Goal: Book appointment/travel/reservation

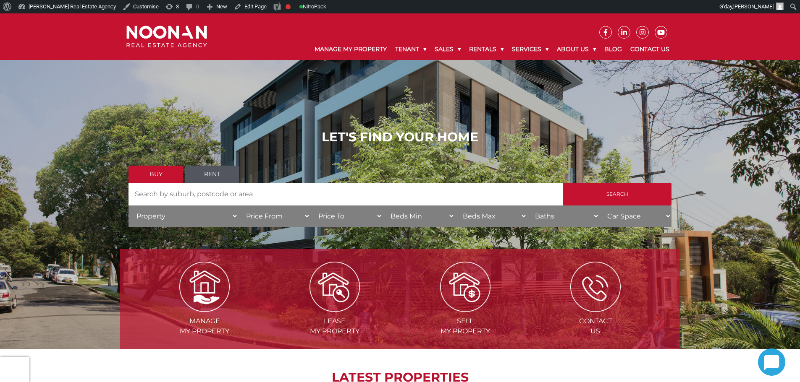
click at [213, 176] on link "Rent" at bounding box center [212, 174] width 55 height 17
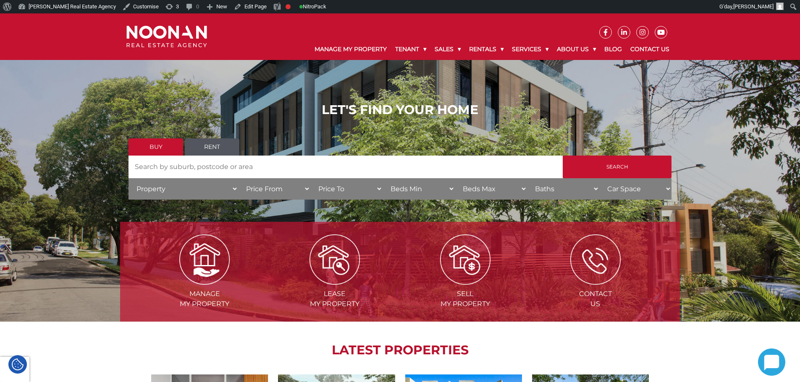
scroll to position [116, 0]
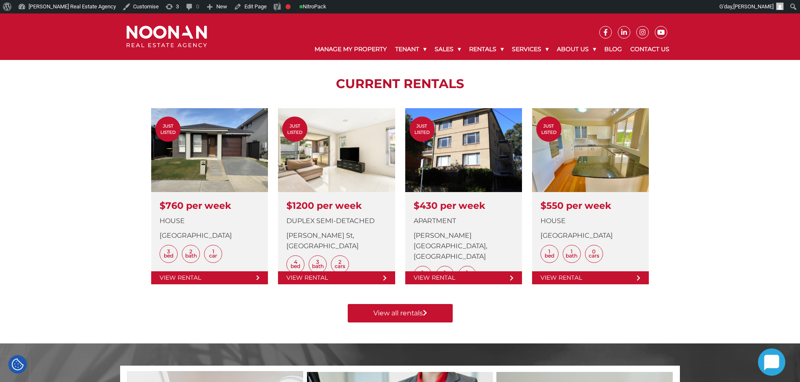
scroll to position [42, 0]
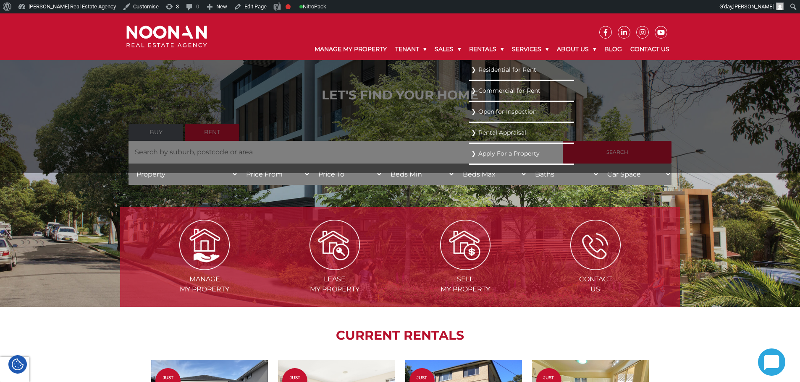
click at [496, 107] on link "Open for Inspection" at bounding box center [521, 111] width 101 height 11
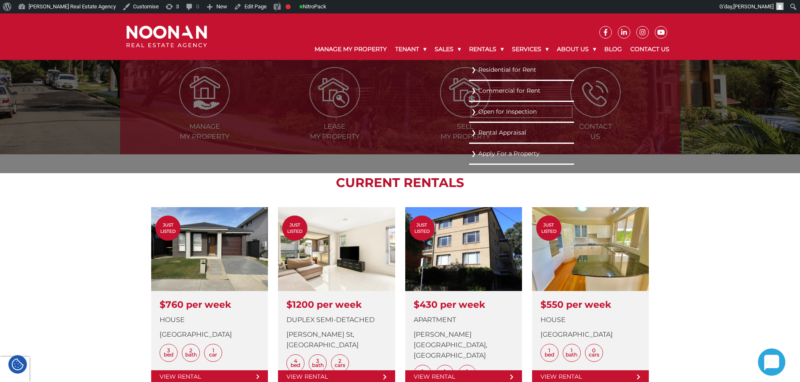
scroll to position [210, 0]
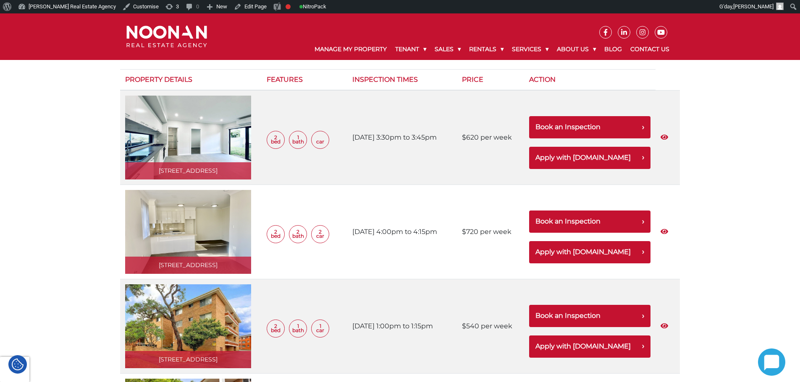
scroll to position [252, 0]
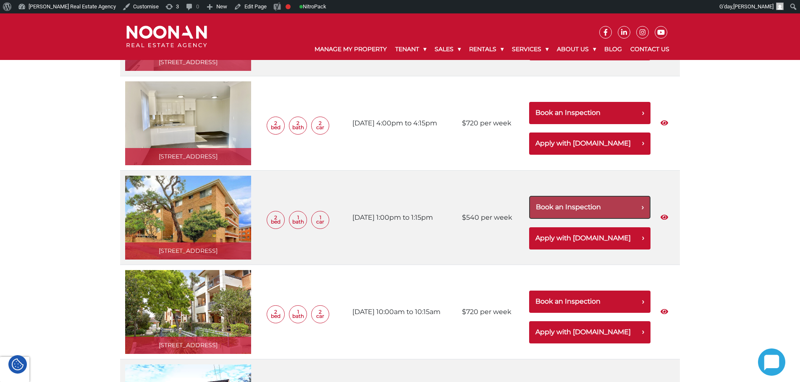
click at [610, 206] on button "Book an Inspection" at bounding box center [589, 207] width 121 height 23
